Goal: Task Accomplishment & Management: Use online tool/utility

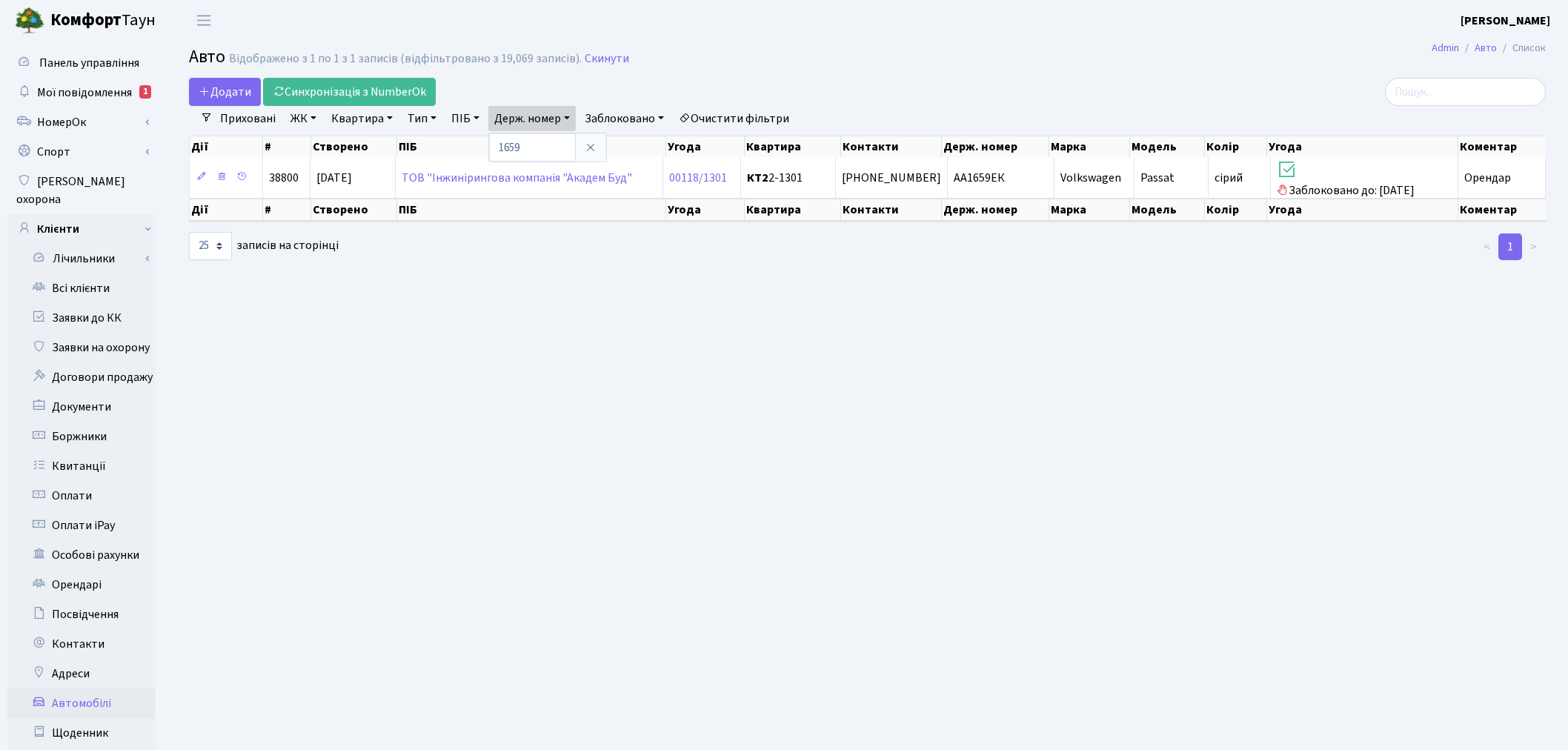
select select "25"
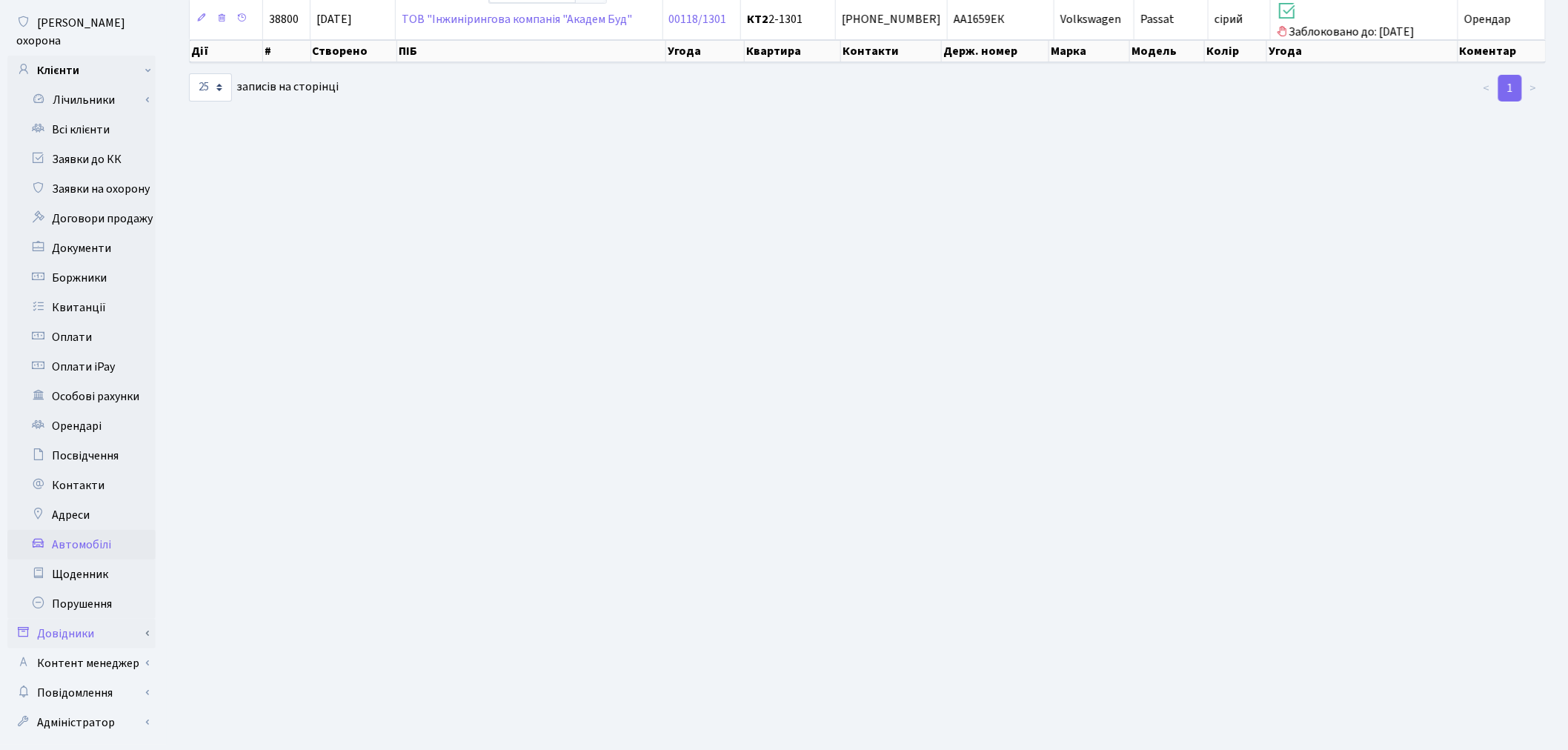
scroll to position [172, 0]
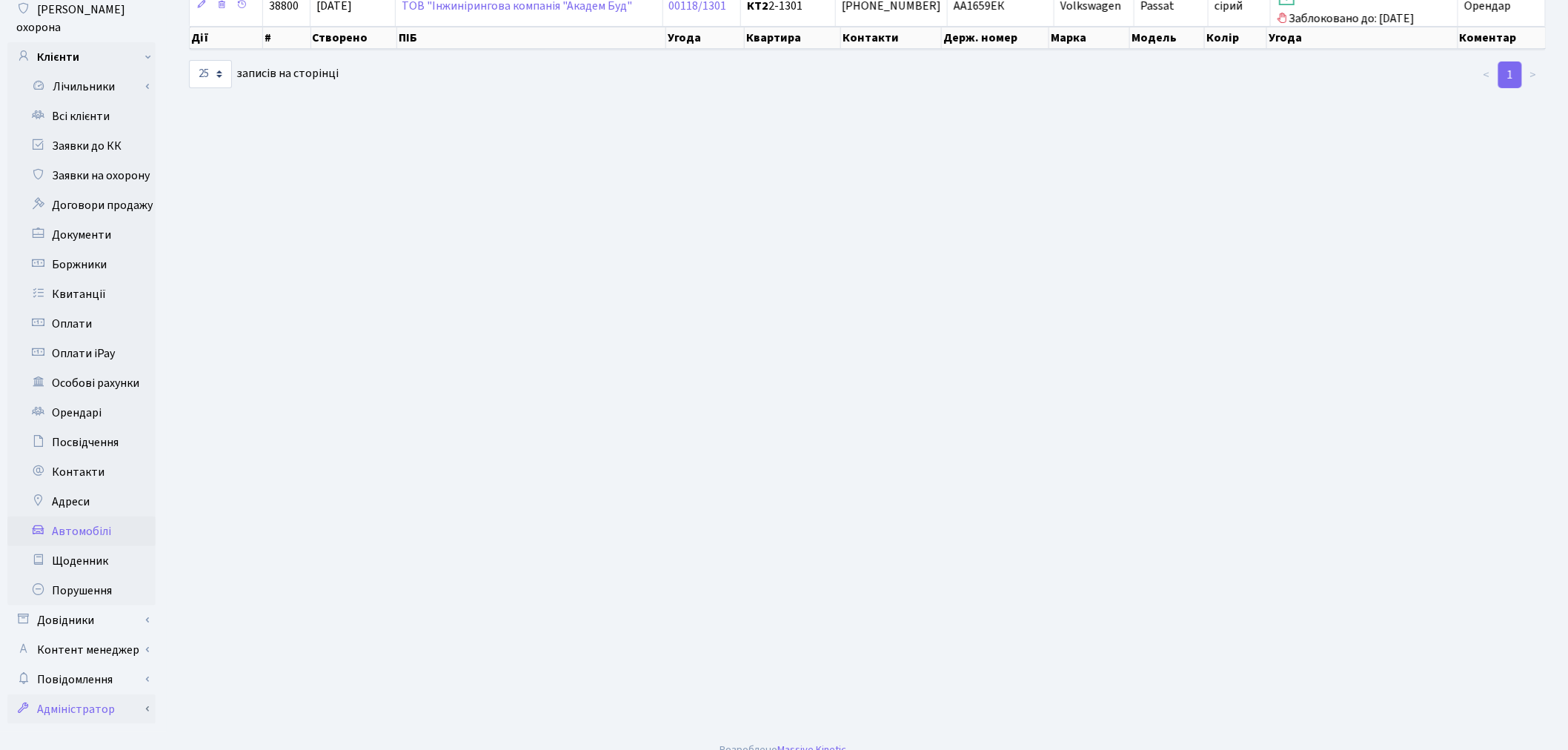
click at [91, 696] on link "Адміністратор" at bounding box center [81, 710] width 149 height 30
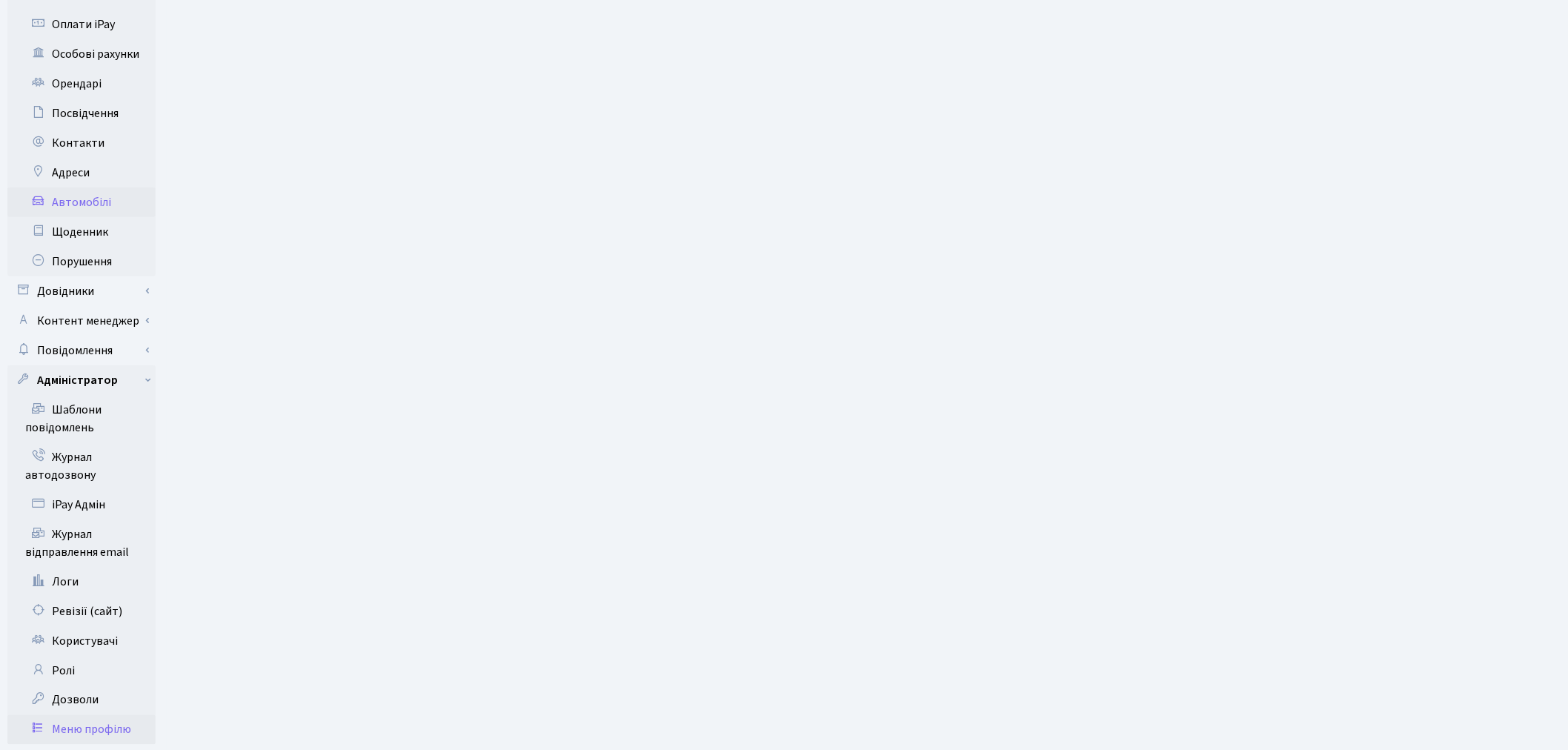
scroll to position [521, 0]
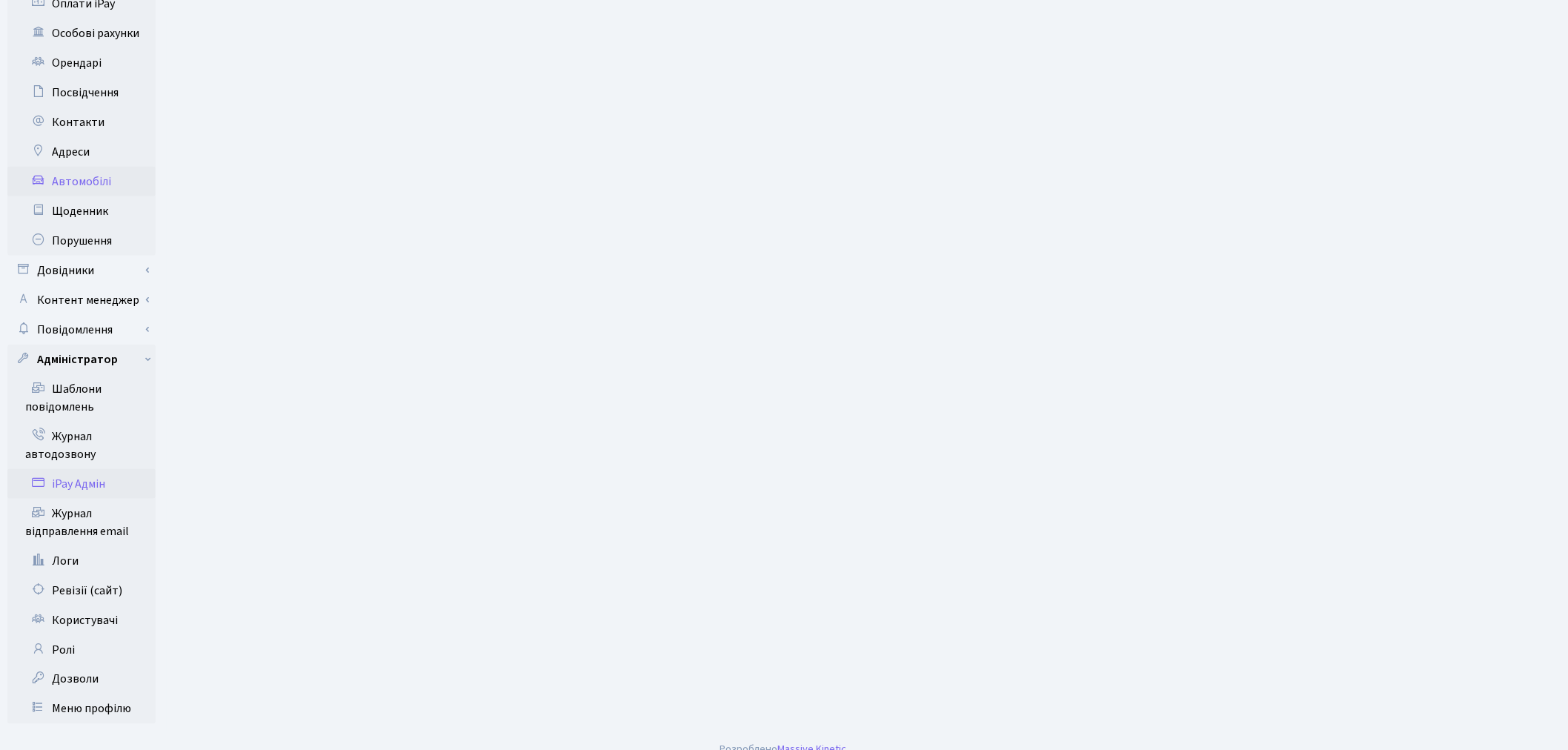
click at [127, 469] on link "iPay Адмін" at bounding box center [81, 484] width 149 height 30
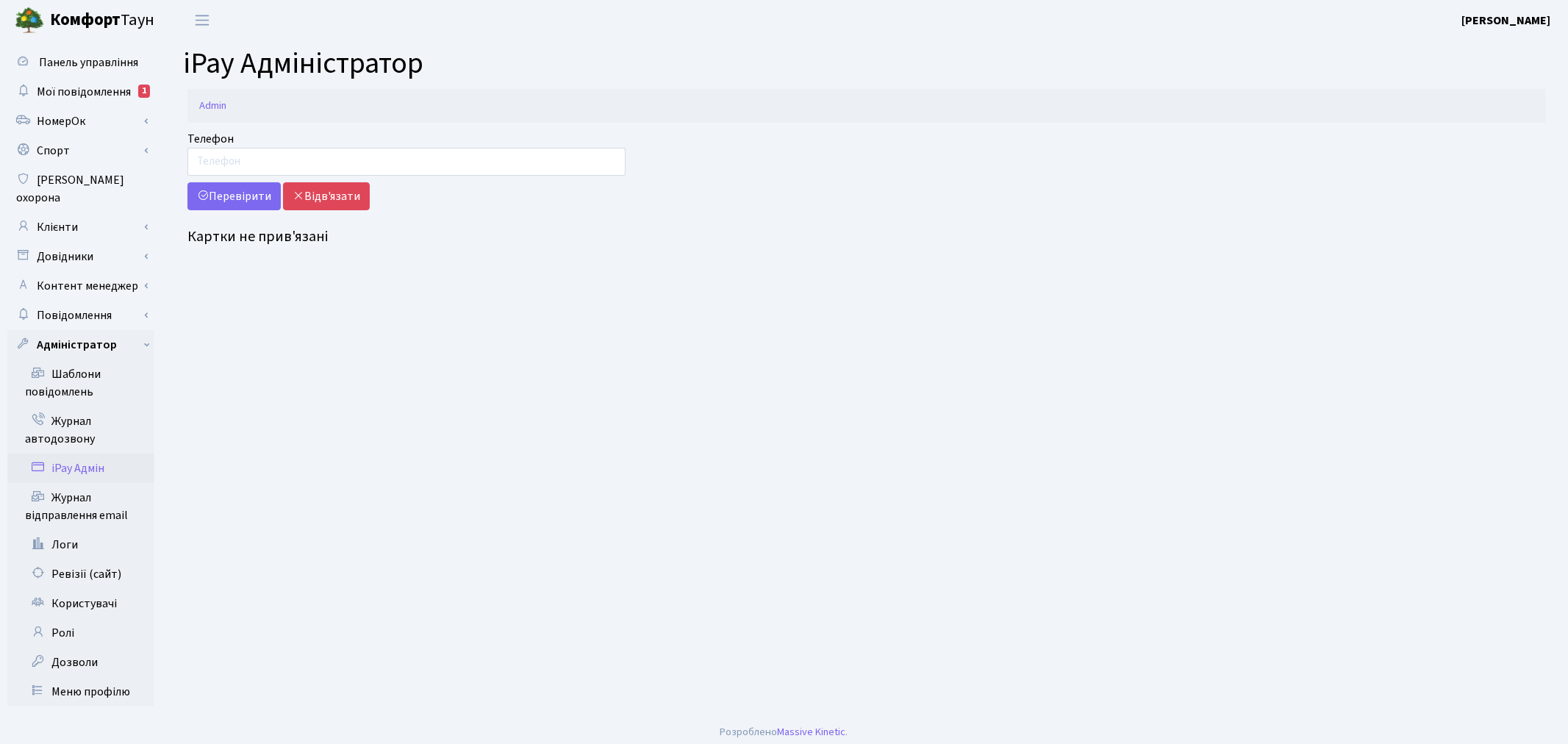
click at [349, 98] on ol "Admin" at bounding box center [866, 106] width 1358 height 34
click at [260, 155] on input "Телефон" at bounding box center [406, 161] width 438 height 28
drag, startPoint x: 259, startPoint y: 162, endPoint x: 199, endPoint y: 161, distance: 60.0
click at [199, 161] on input "0509787685" at bounding box center [406, 161] width 438 height 28
type input "0509787685"
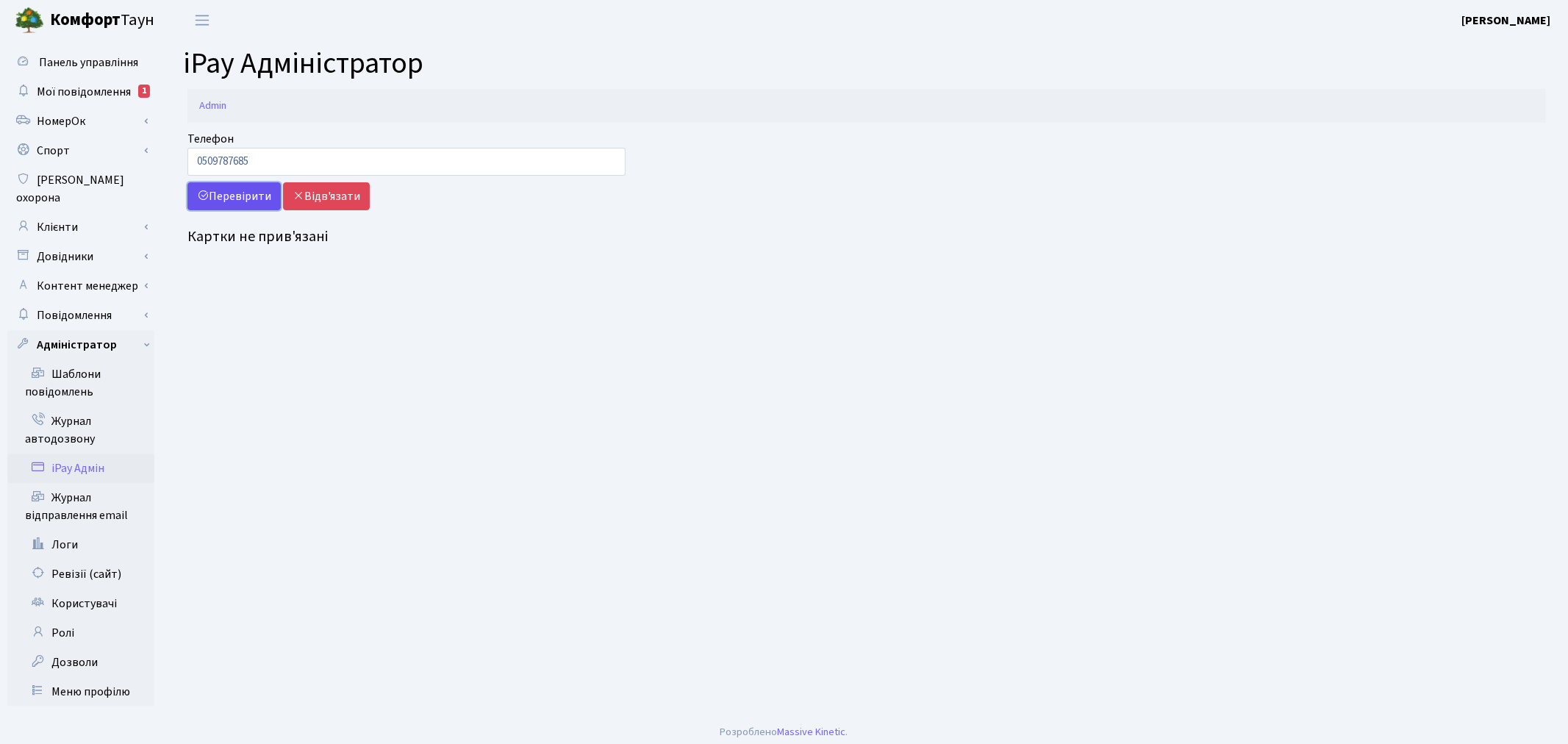
click at [235, 203] on button "Перевірити" at bounding box center [234, 196] width 93 height 28
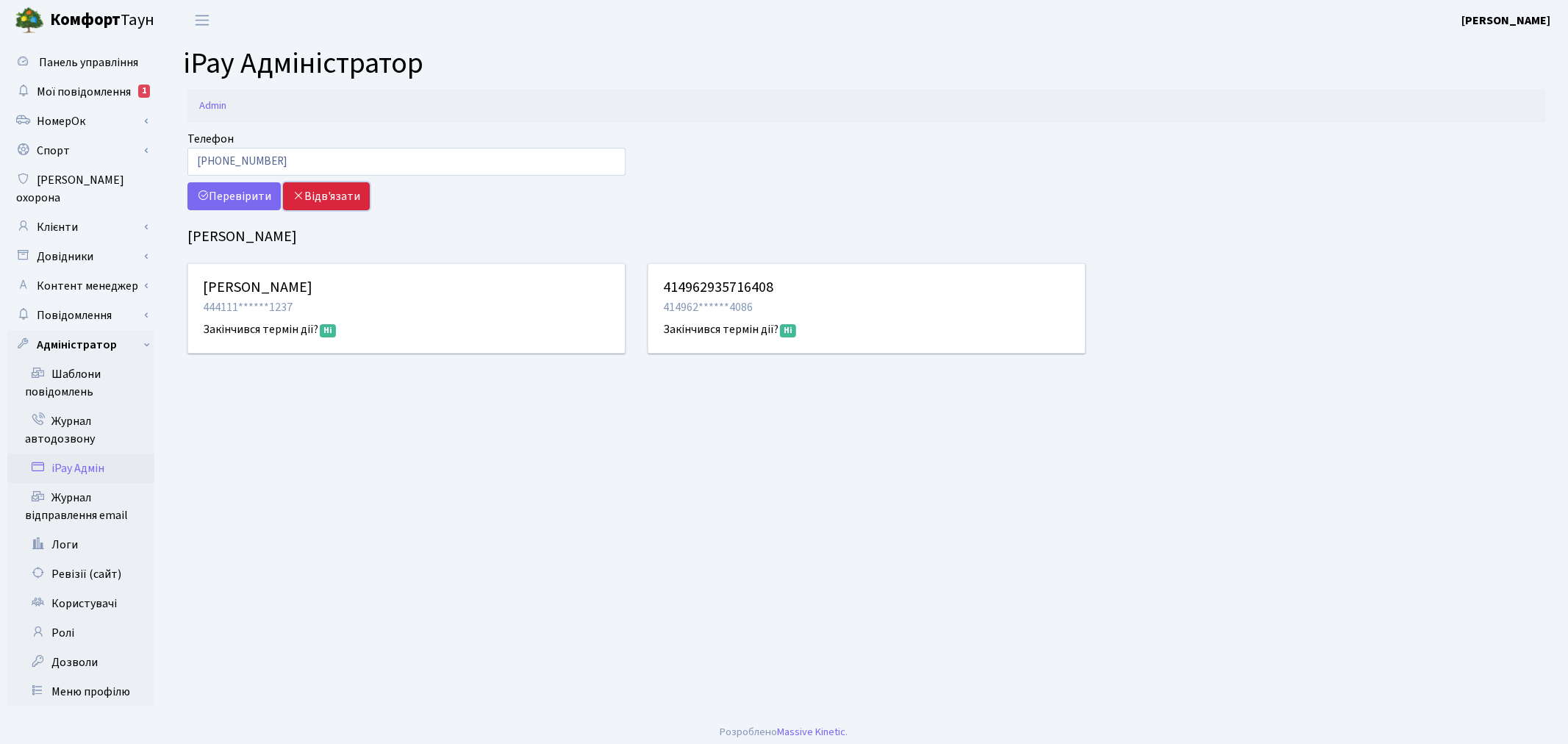
click at [345, 192] on button "Відв'язати" at bounding box center [325, 196] width 86 height 28
